Goal: Task Accomplishment & Management: Manage account settings

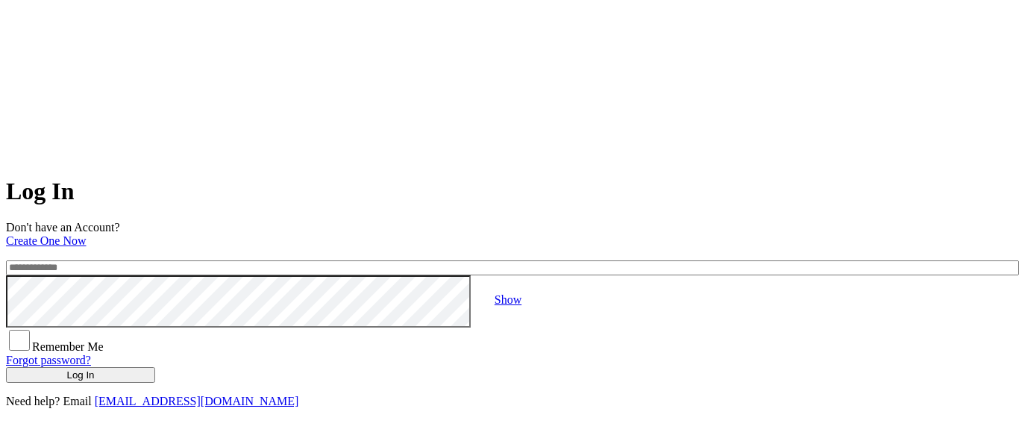
click at [395, 260] on input "email" at bounding box center [512, 267] width 1013 height 15
type input "**********"
click at [155, 383] on button "Log In" at bounding box center [80, 375] width 149 height 16
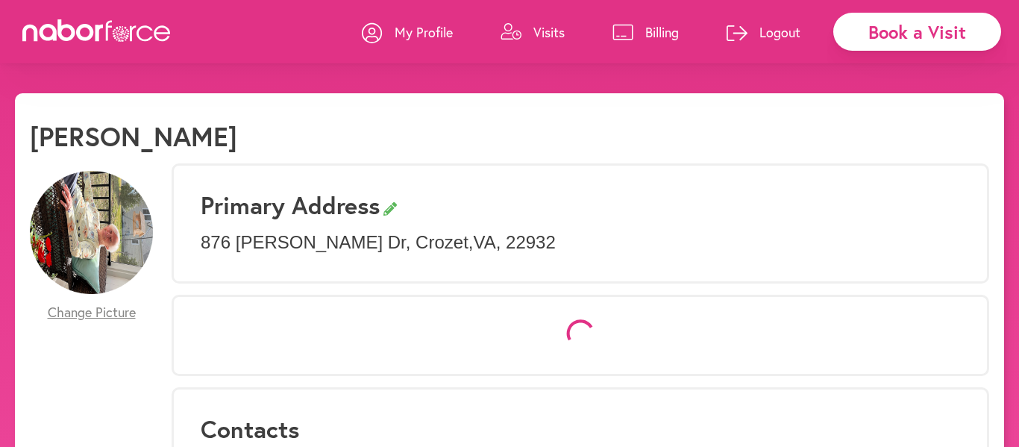
select select "*"
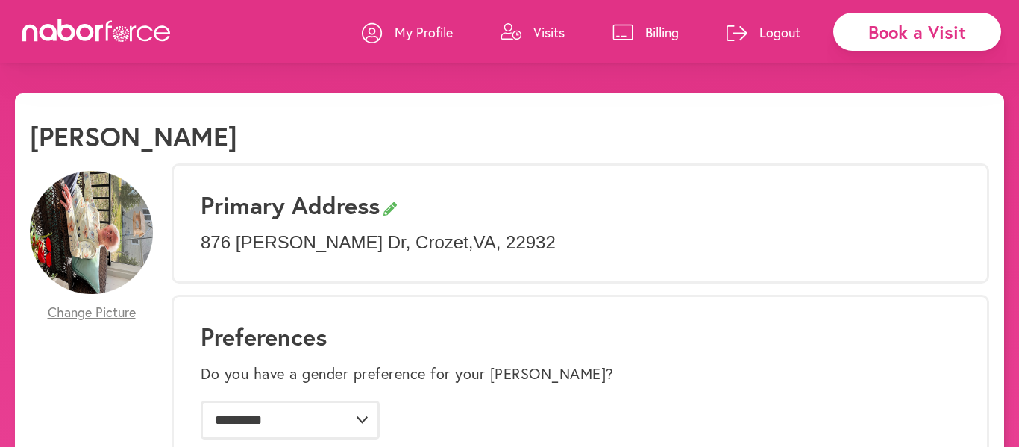
click at [545, 31] on p "Visits" at bounding box center [548, 32] width 31 height 18
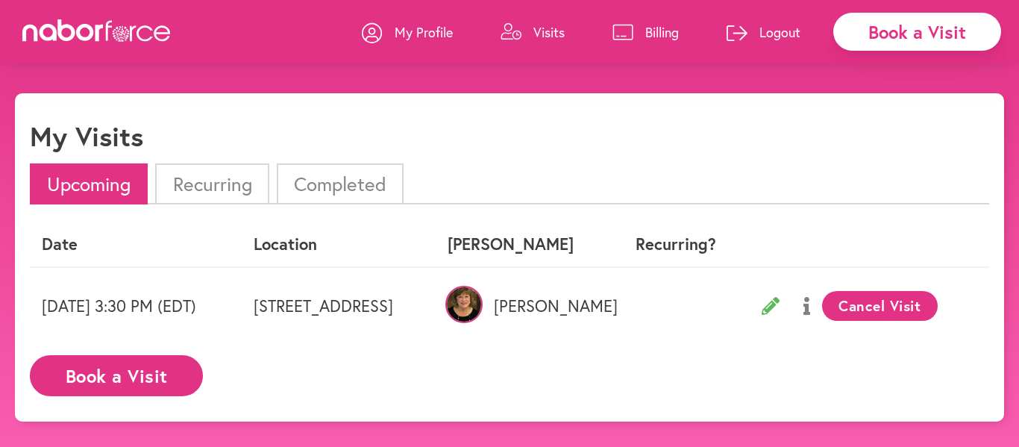
click at [319, 181] on li "Completed" at bounding box center [340, 183] width 127 height 41
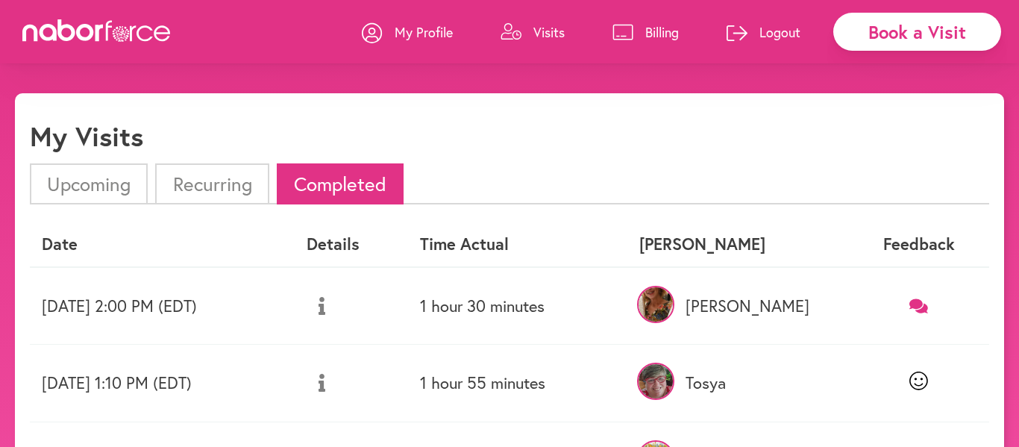
click at [928, 301] on icon at bounding box center [918, 306] width 19 height 16
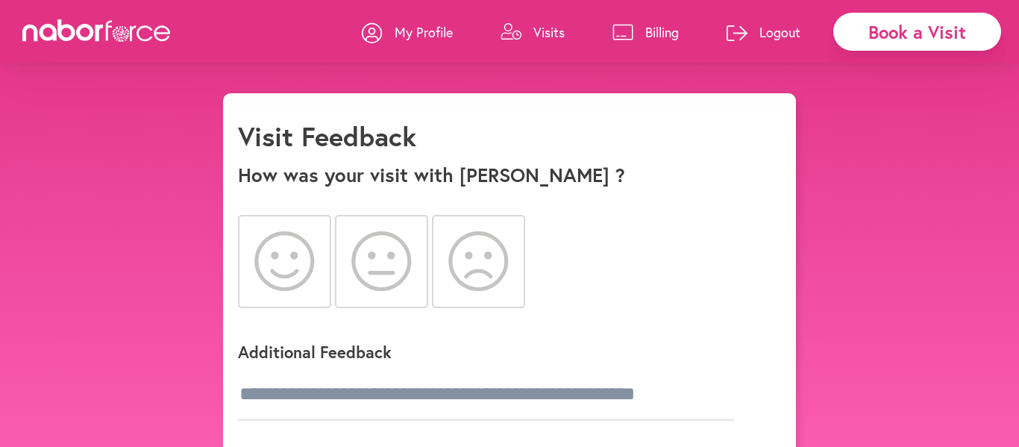
click at [289, 277] on icon at bounding box center [284, 261] width 60 height 60
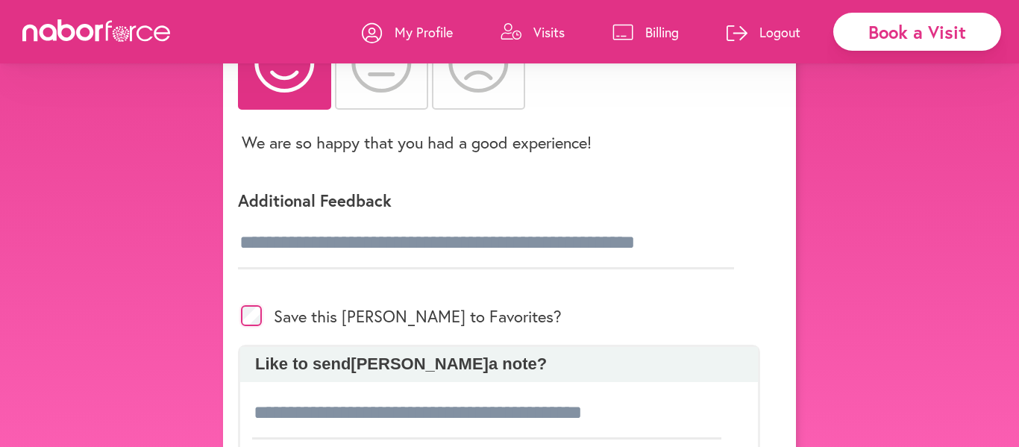
scroll to position [201, 0]
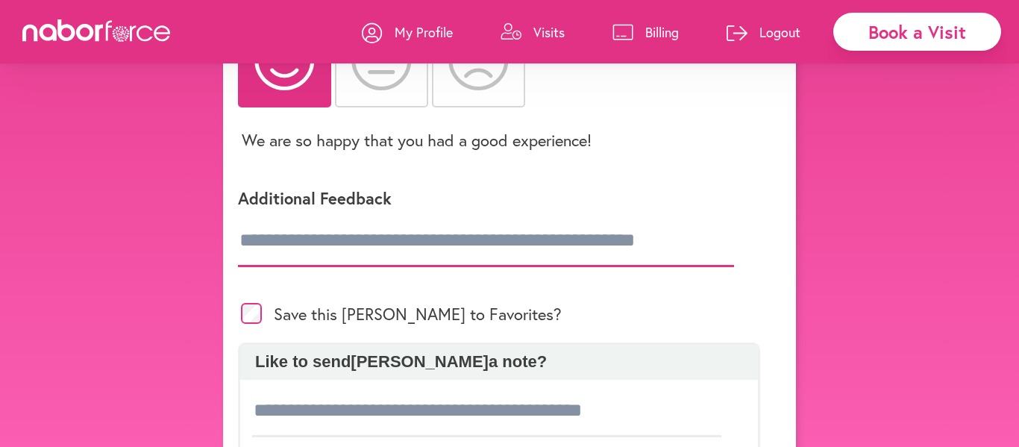
click at [295, 245] on input "text" at bounding box center [486, 241] width 496 height 52
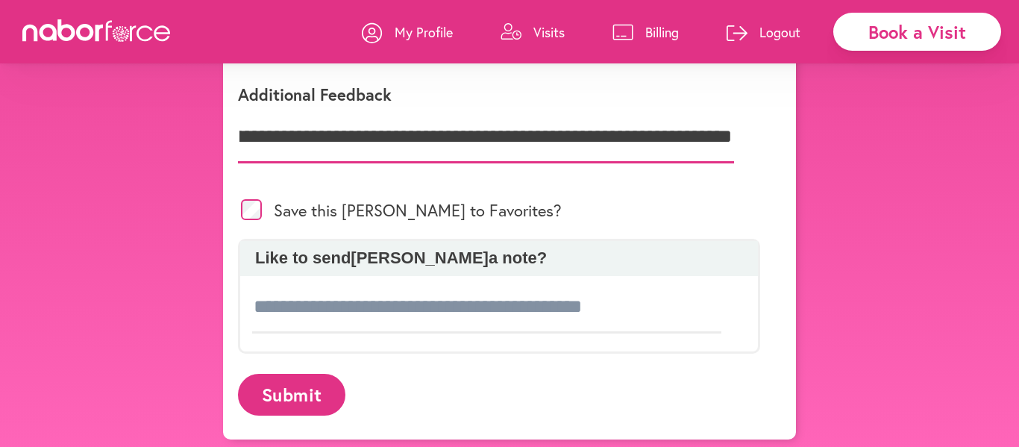
scroll to position [312, 0]
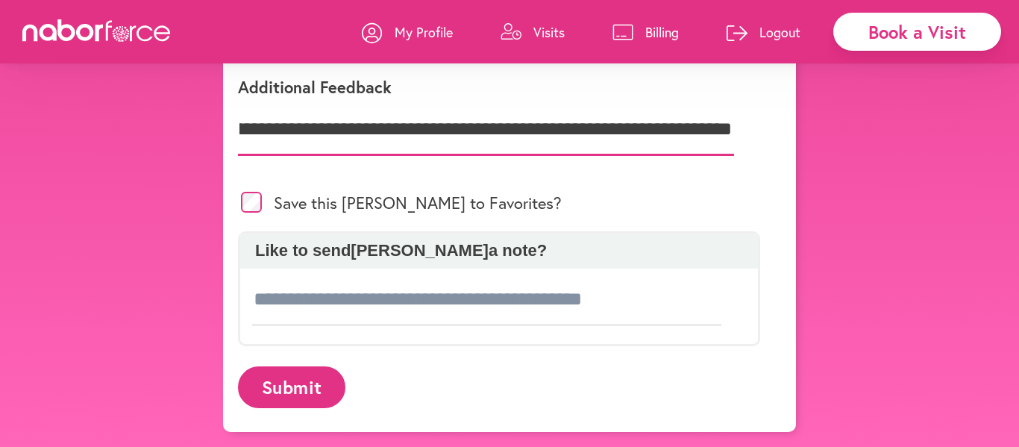
type input "**********"
click at [277, 388] on button "Submit" at bounding box center [291, 386] width 107 height 41
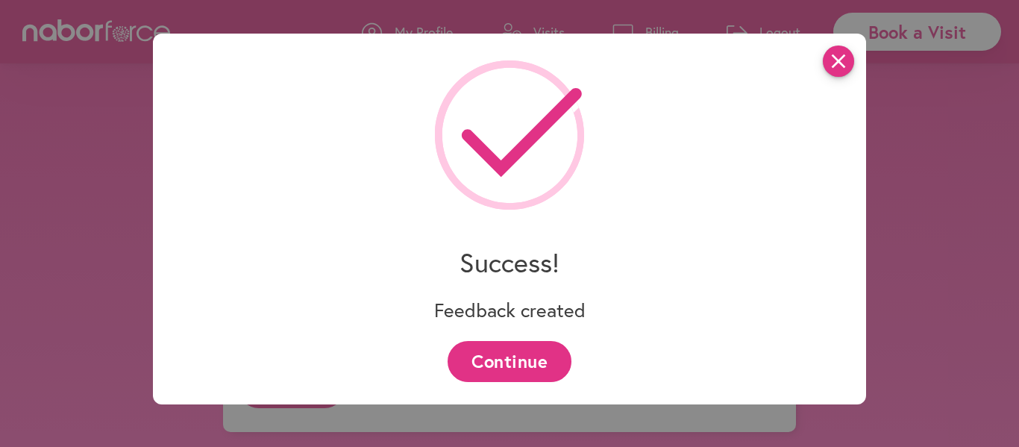
click at [839, 58] on icon "close" at bounding box center [838, 61] width 31 height 31
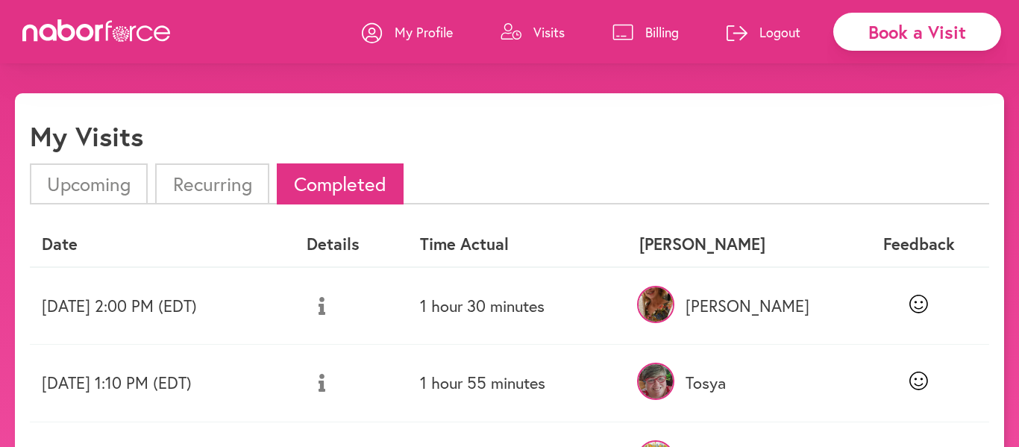
click at [98, 181] on li "Upcoming" at bounding box center [89, 183] width 118 height 41
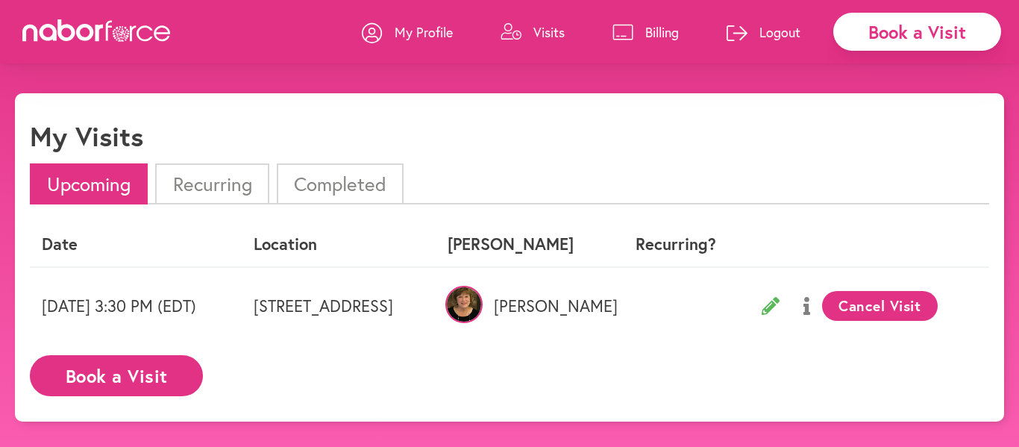
click at [739, 32] on icon at bounding box center [737, 33] width 21 height 16
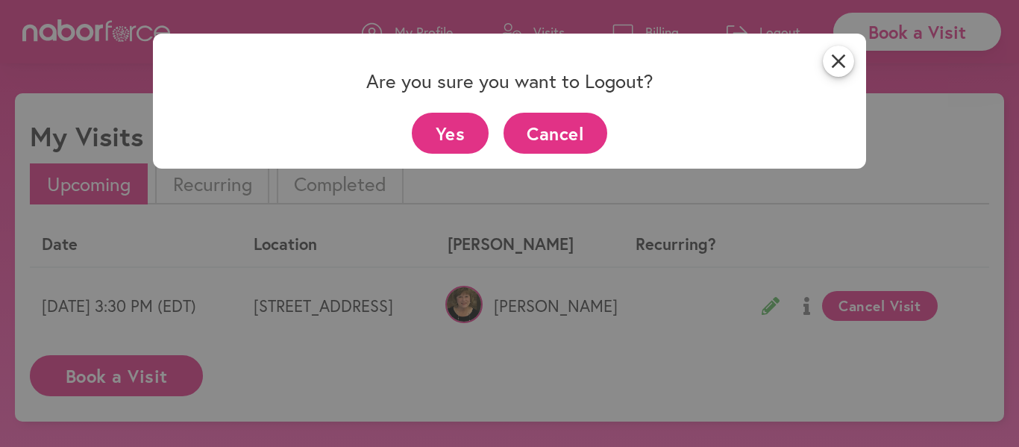
click at [457, 128] on button "Yes" at bounding box center [450, 133] width 77 height 41
